Goal: Navigation & Orientation: Find specific page/section

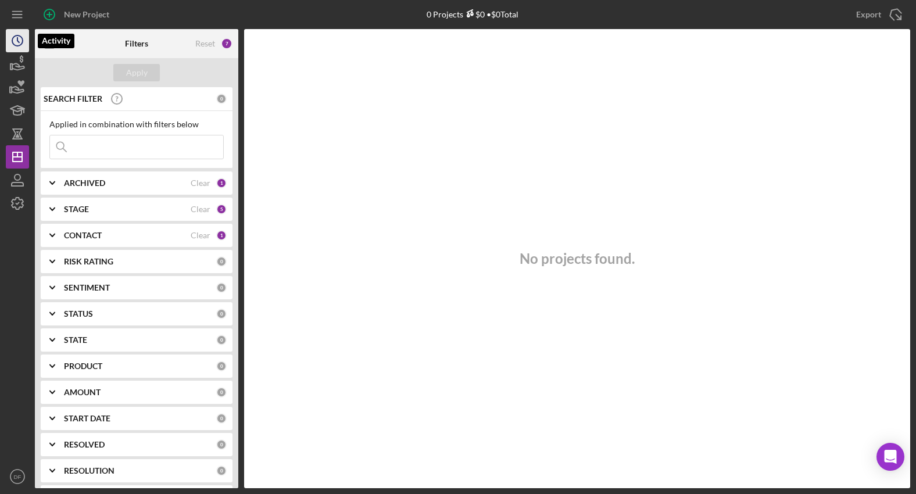
click at [24, 47] on icon "Icon/History" at bounding box center [17, 40] width 29 height 29
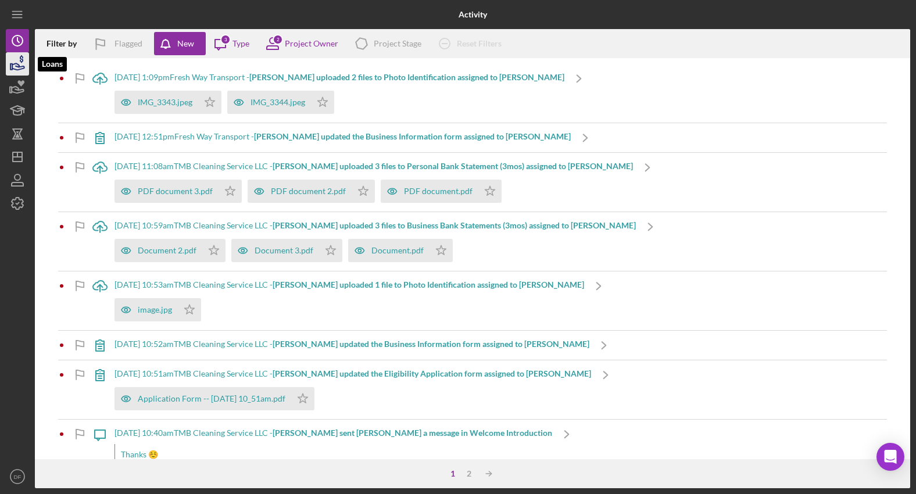
click at [28, 66] on icon "button" at bounding box center [17, 63] width 29 height 29
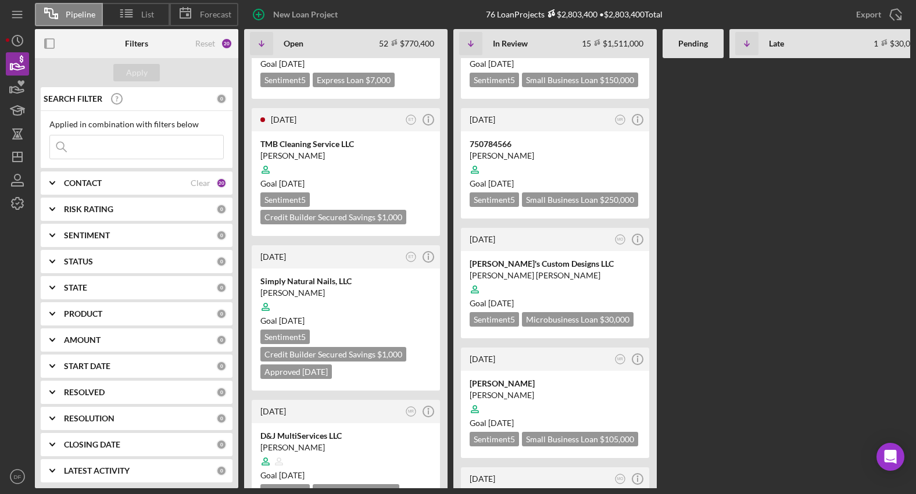
scroll to position [925, 0]
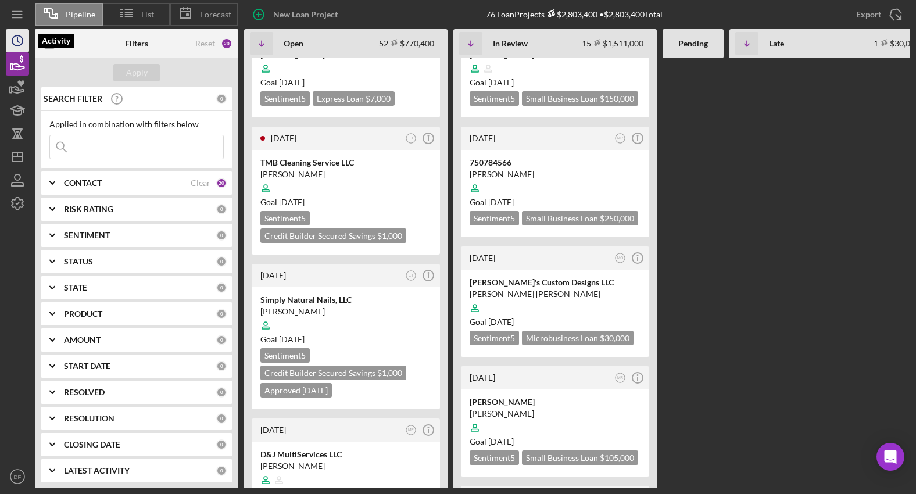
click at [14, 33] on icon "Icon/History" at bounding box center [17, 40] width 29 height 29
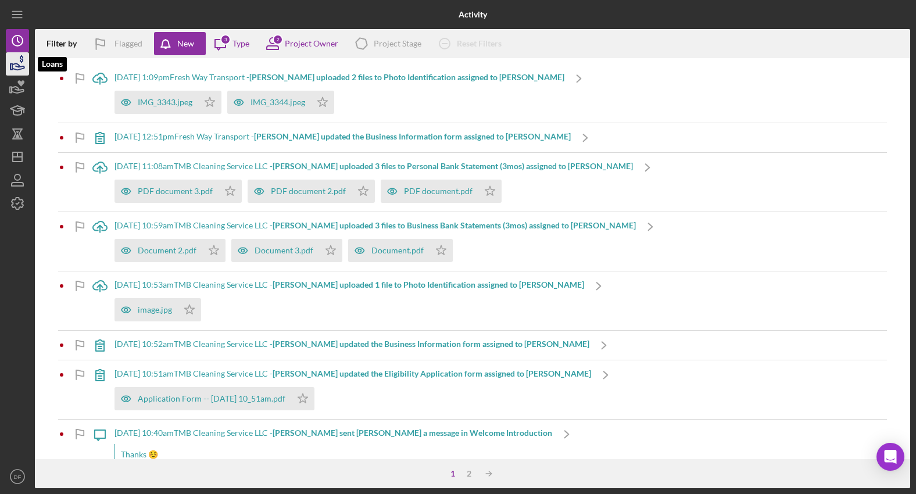
click at [13, 53] on icon "button" at bounding box center [17, 63] width 29 height 29
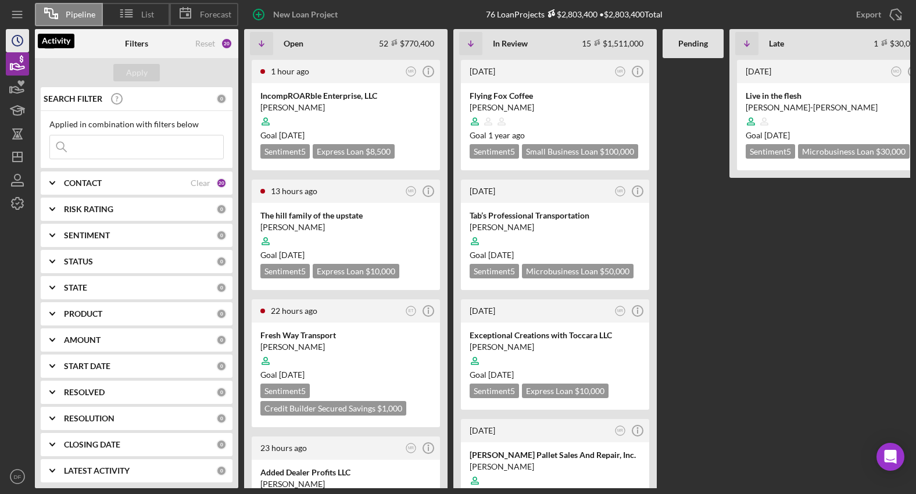
click at [13, 44] on circle "button" at bounding box center [17, 40] width 10 height 10
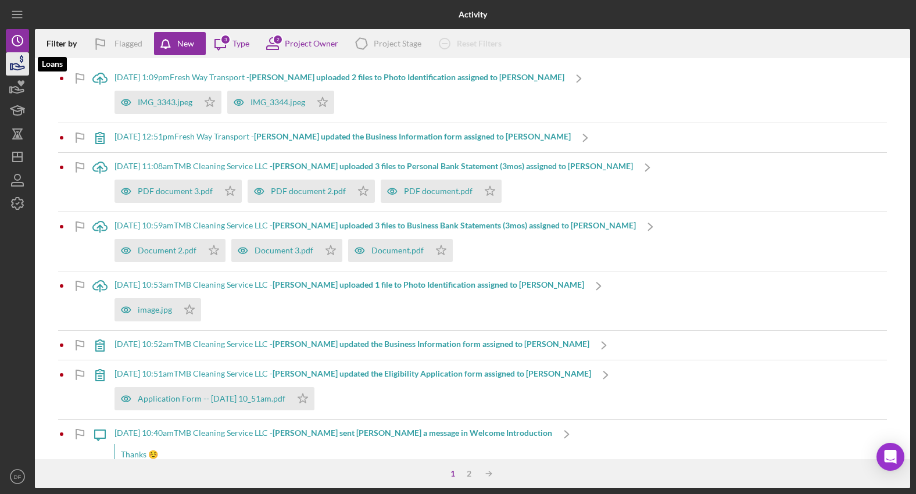
click at [13, 62] on icon "button" at bounding box center [17, 63] width 29 height 29
